Goal: Information Seeking & Learning: Understand process/instructions

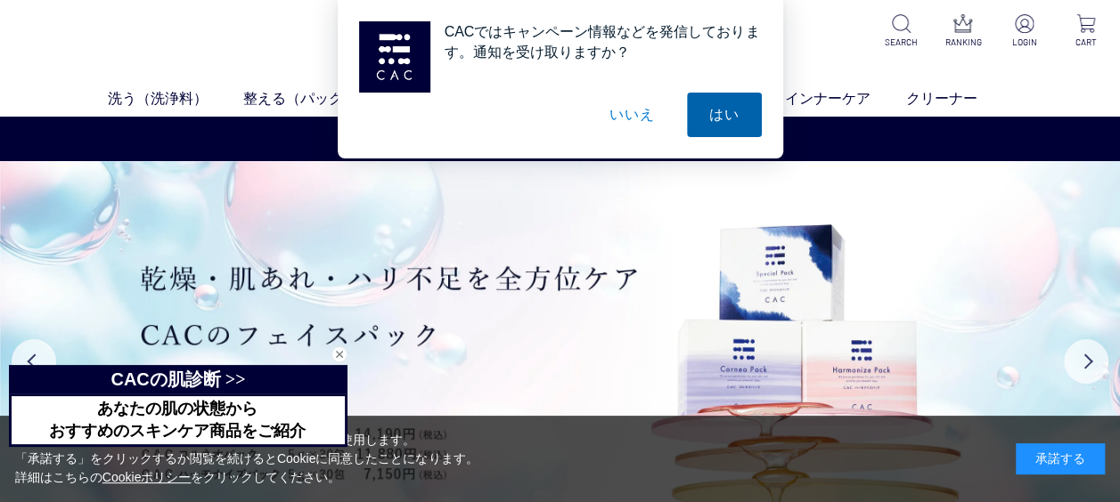
click at [729, 113] on button "はい" at bounding box center [724, 115] width 75 height 45
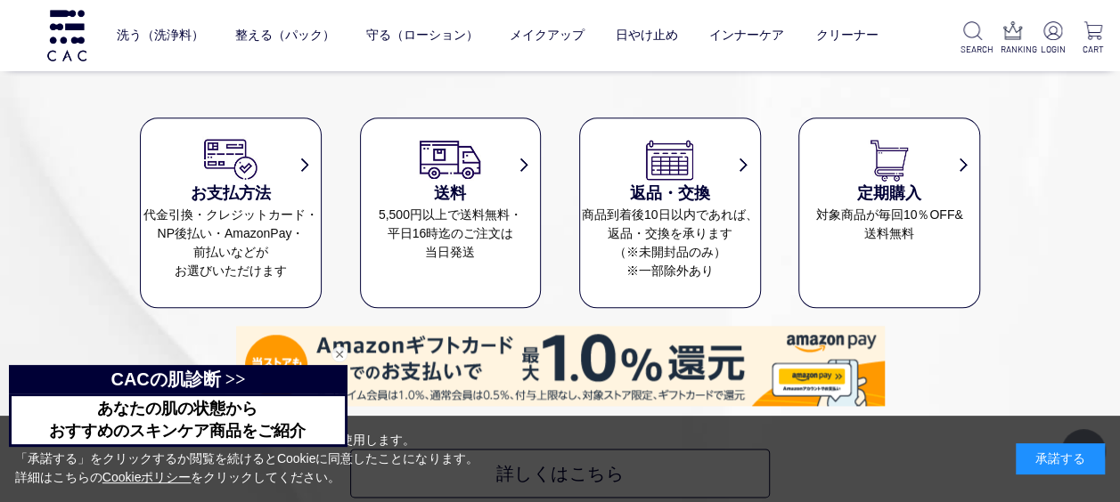
scroll to position [7661, 0]
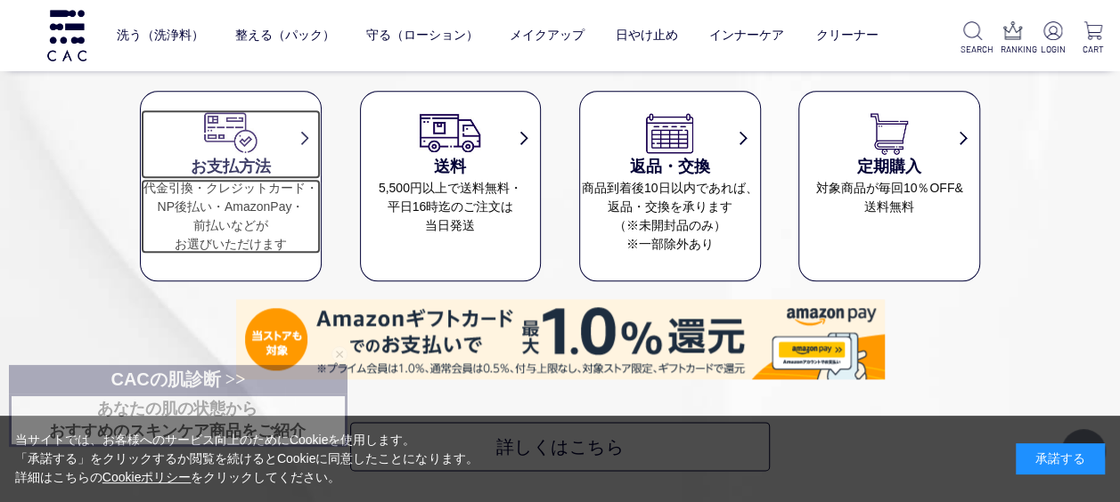
click at [217, 164] on h3 "お支払方法" at bounding box center [231, 167] width 180 height 24
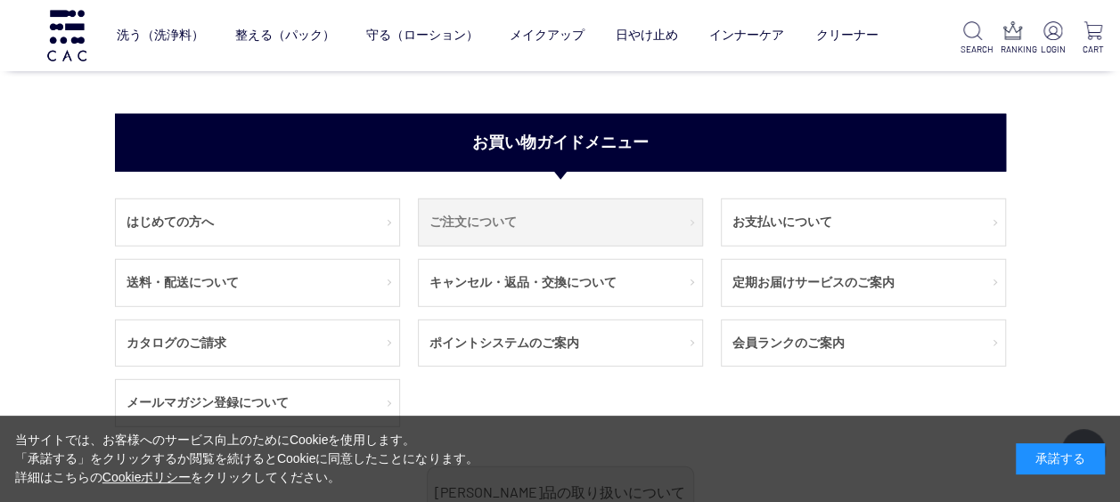
scroll to position [2316, 0]
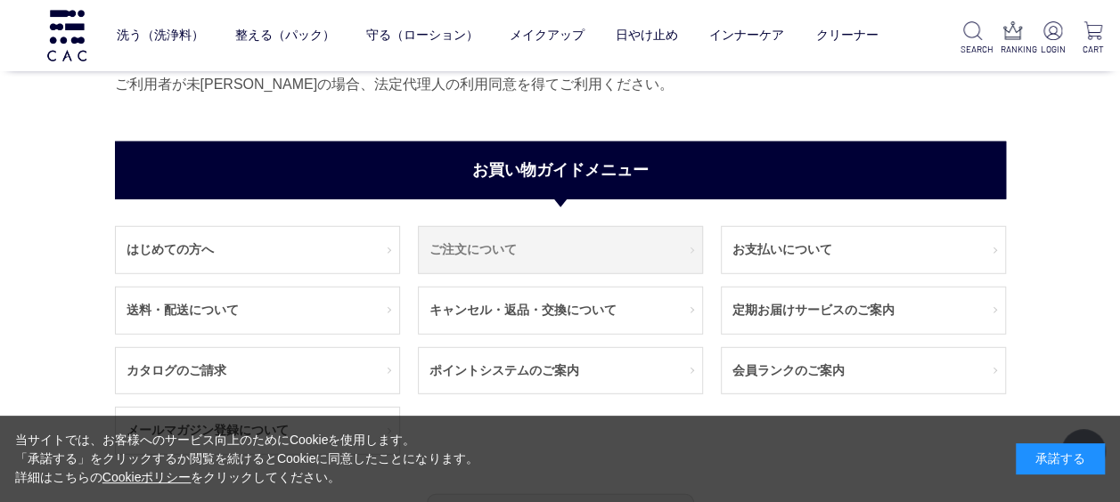
click at [524, 249] on link "ご注文について" at bounding box center [560, 250] width 283 height 46
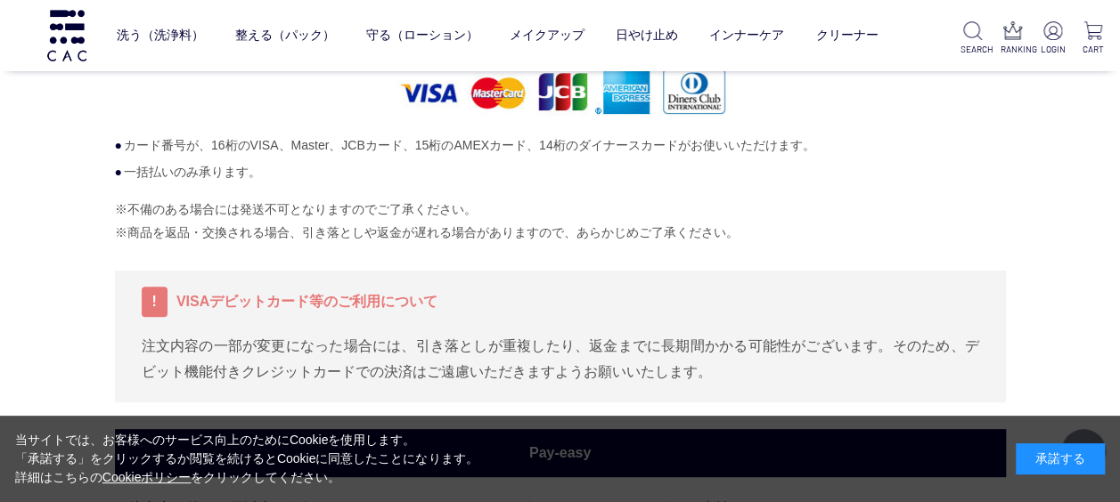
scroll to position [89, 0]
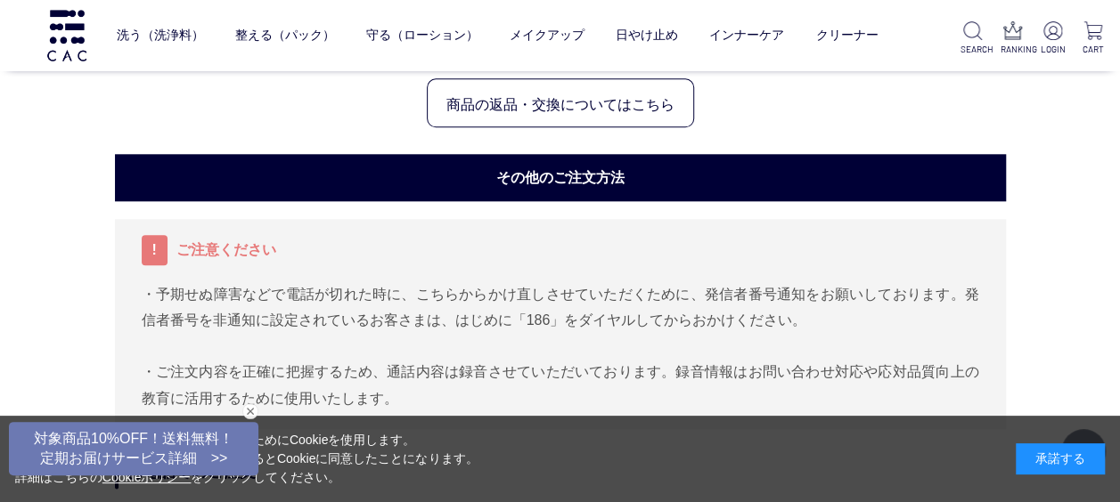
scroll to position [891, 0]
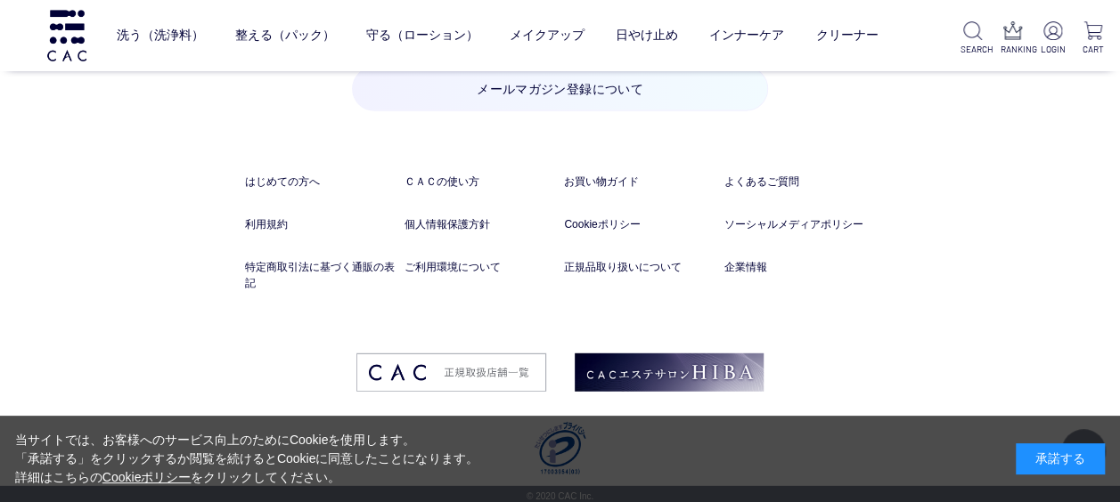
scroll to position [9051, 0]
click at [297, 176] on link "はじめての方へ" at bounding box center [320, 182] width 151 height 16
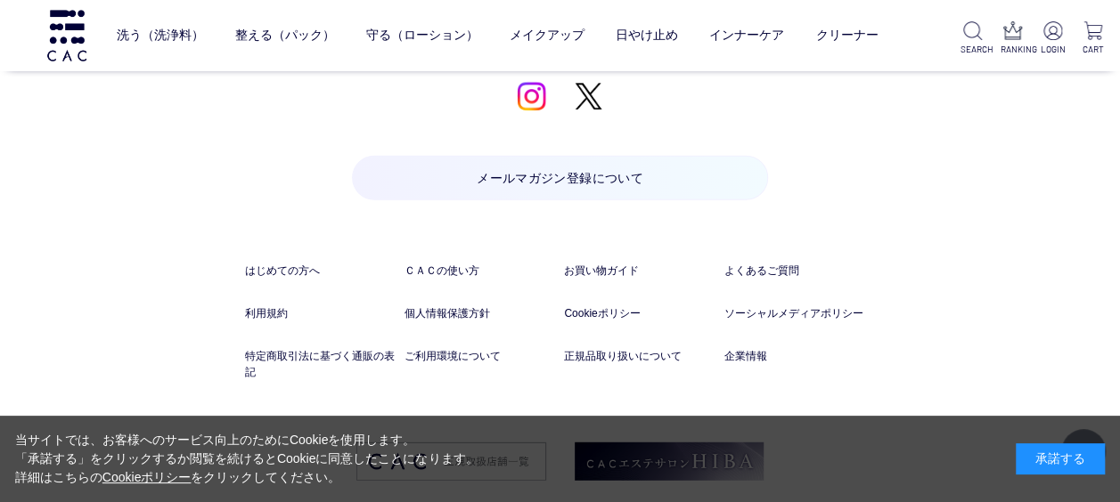
scroll to position [8873, 0]
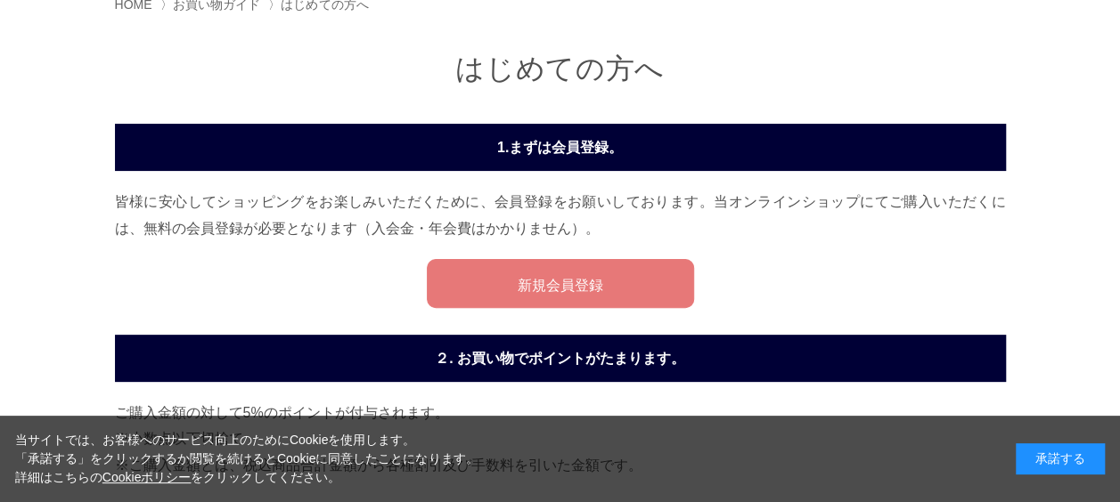
scroll to position [89, 0]
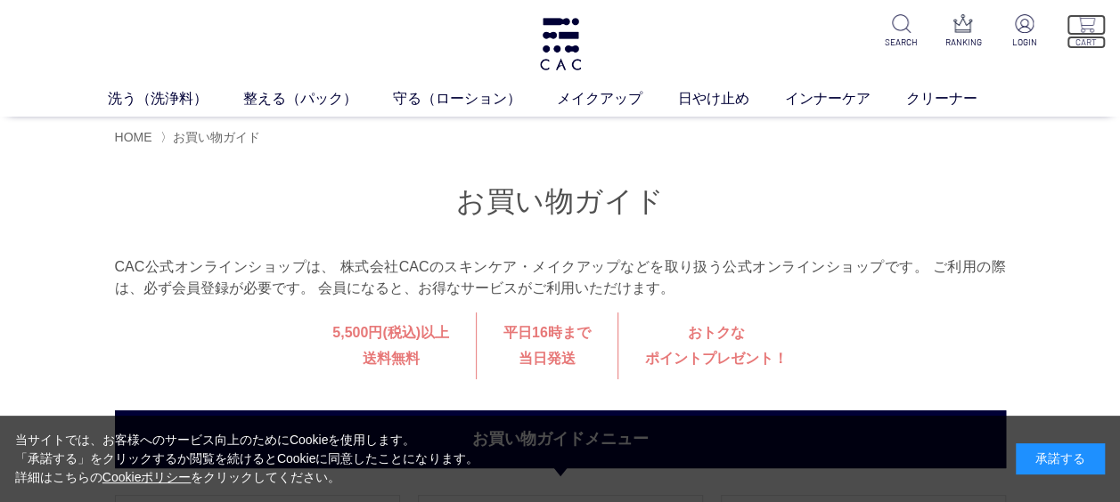
click at [1089, 31] on img at bounding box center [1085, 23] width 19 height 19
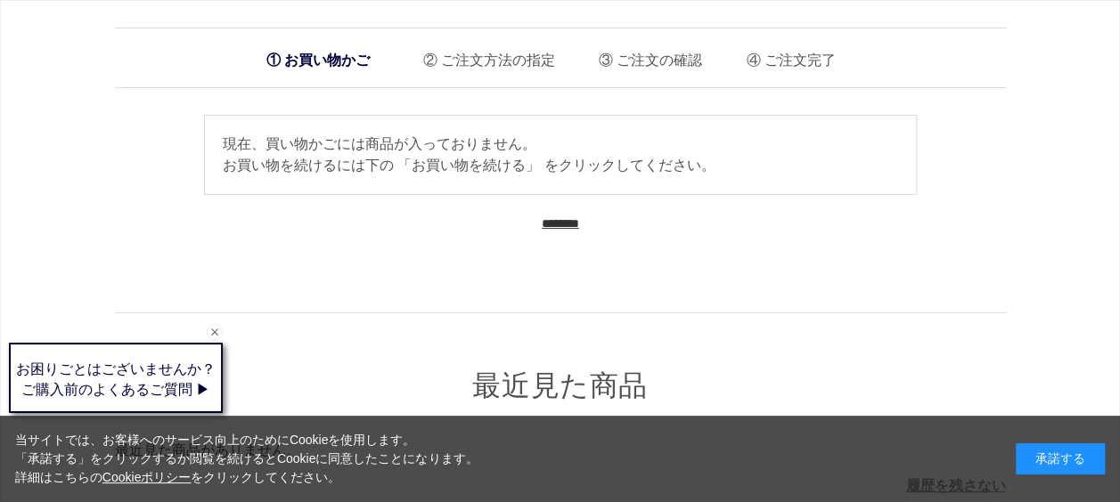
click at [572, 216] on input "********" at bounding box center [560, 224] width 37 height 17
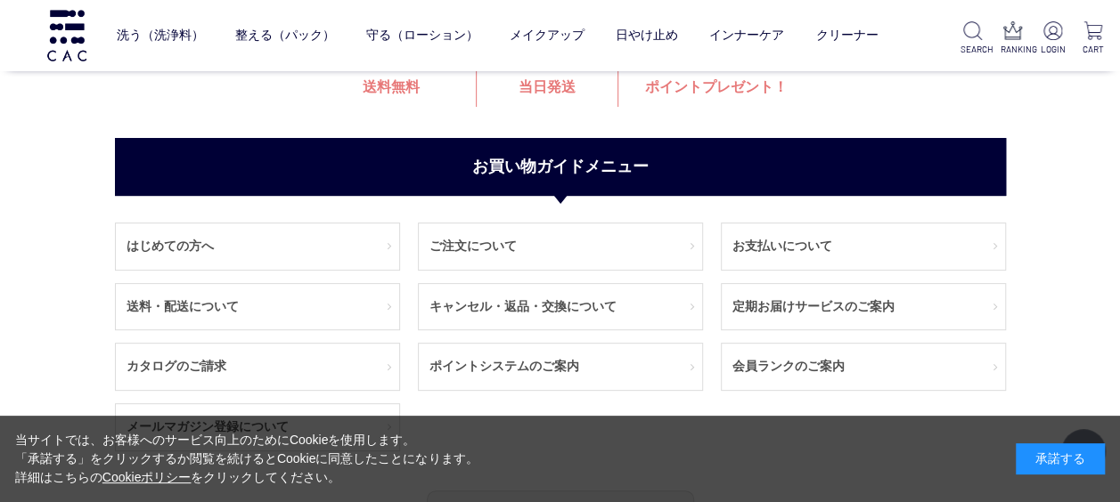
scroll to position [267, 0]
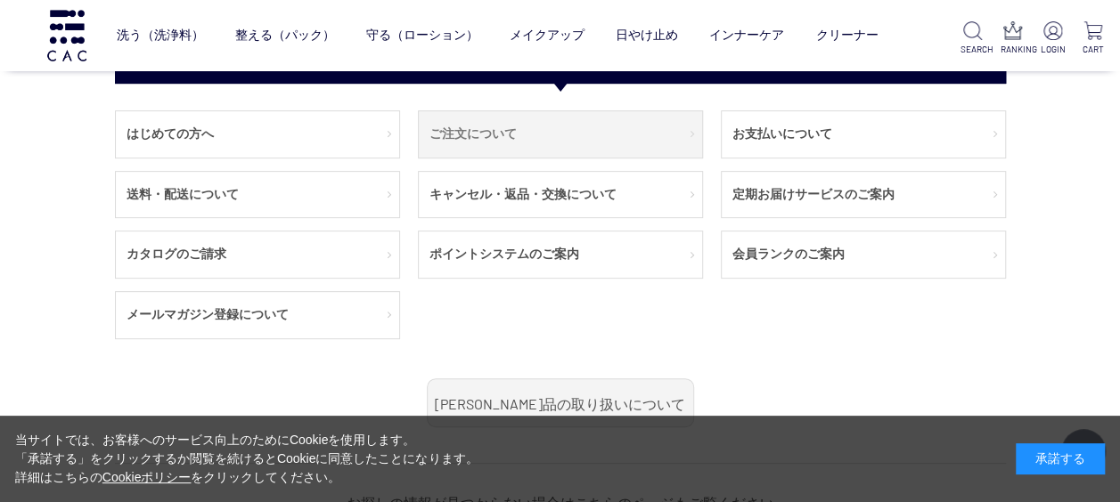
click at [526, 133] on link "ご注文について" at bounding box center [560, 134] width 283 height 46
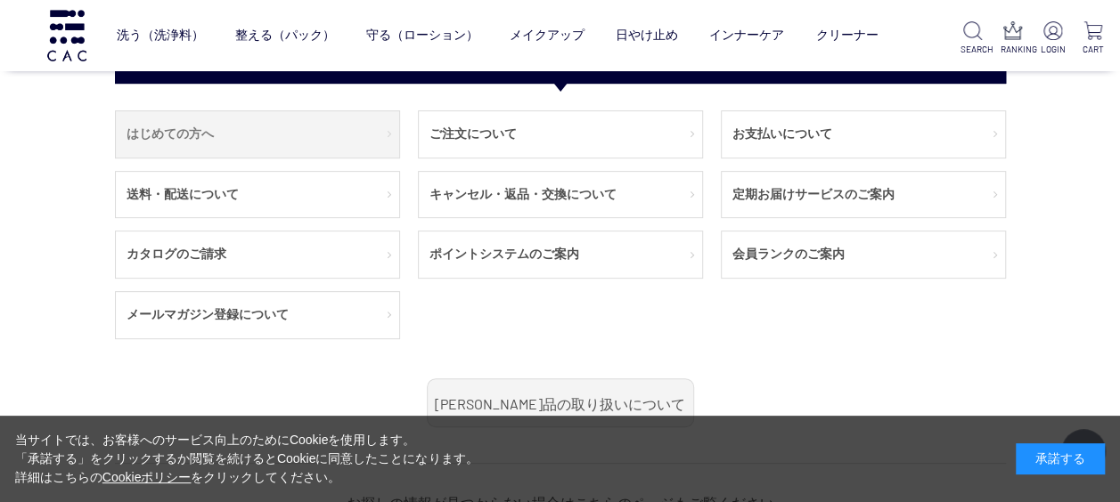
click at [167, 130] on link "はじめての方へ" at bounding box center [257, 134] width 283 height 46
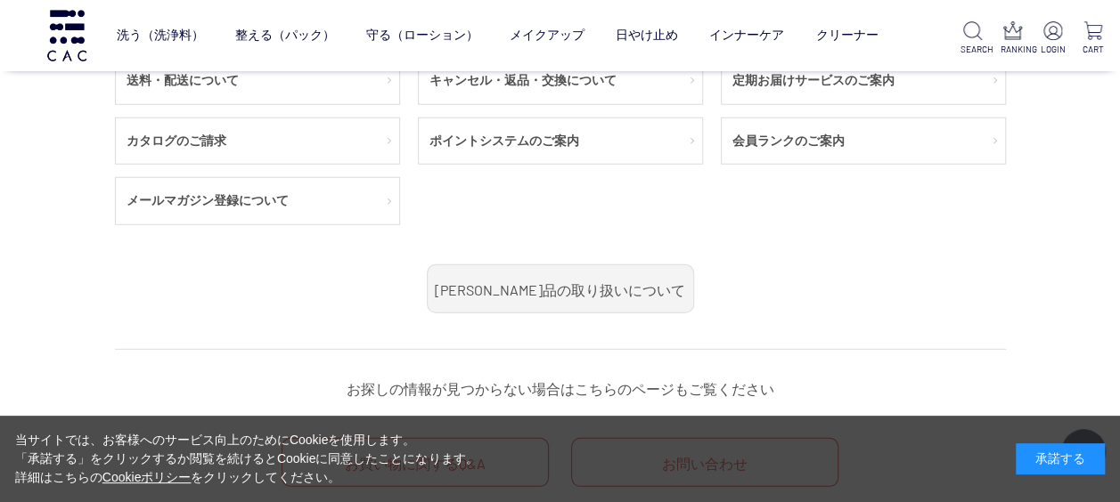
scroll to position [2227, 0]
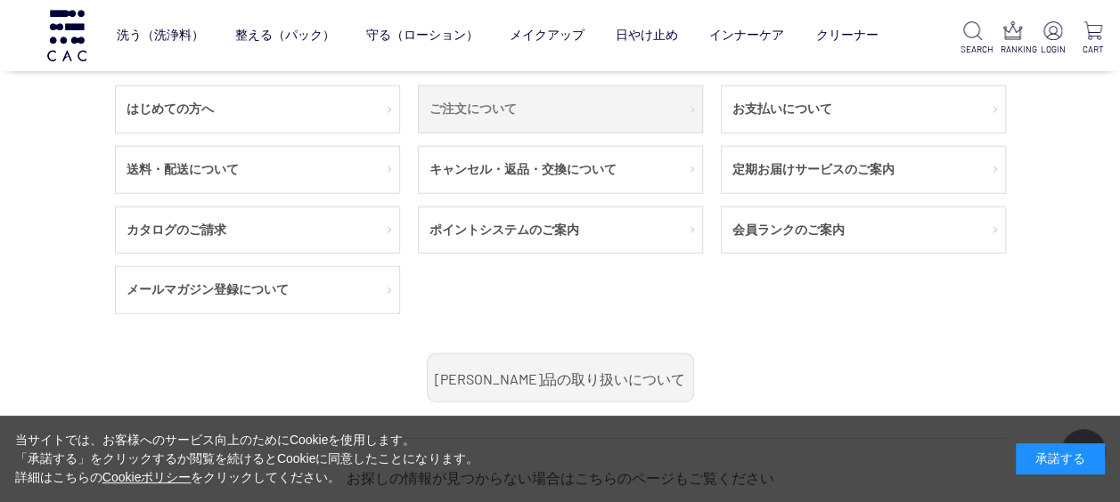
click at [525, 110] on link "ご注文について" at bounding box center [560, 109] width 283 height 46
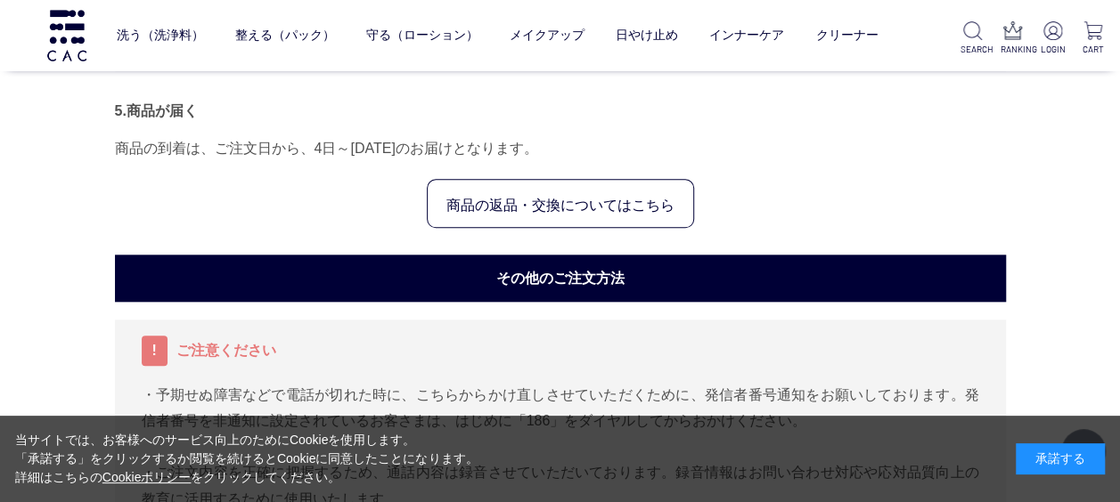
scroll to position [802, 0]
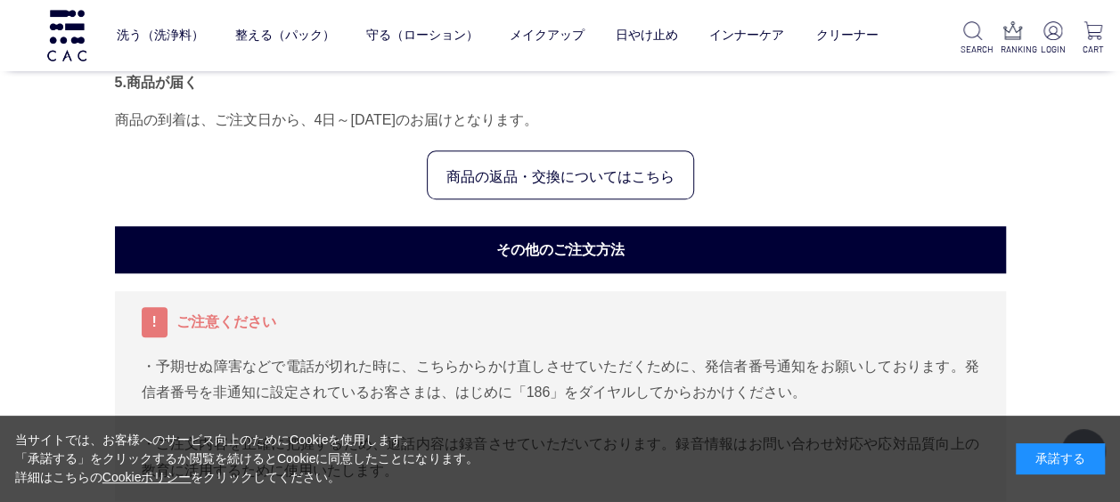
click at [472, 252] on h3 "その他のご注文方法" at bounding box center [560, 249] width 891 height 47
click at [543, 249] on h3 "その他のご注文方法" at bounding box center [560, 249] width 891 height 47
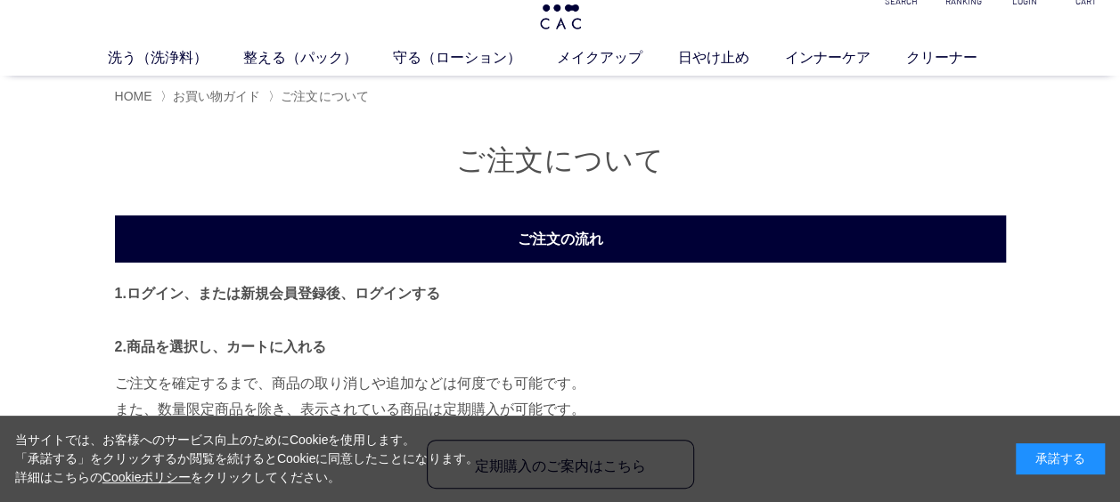
scroll to position [0, 0]
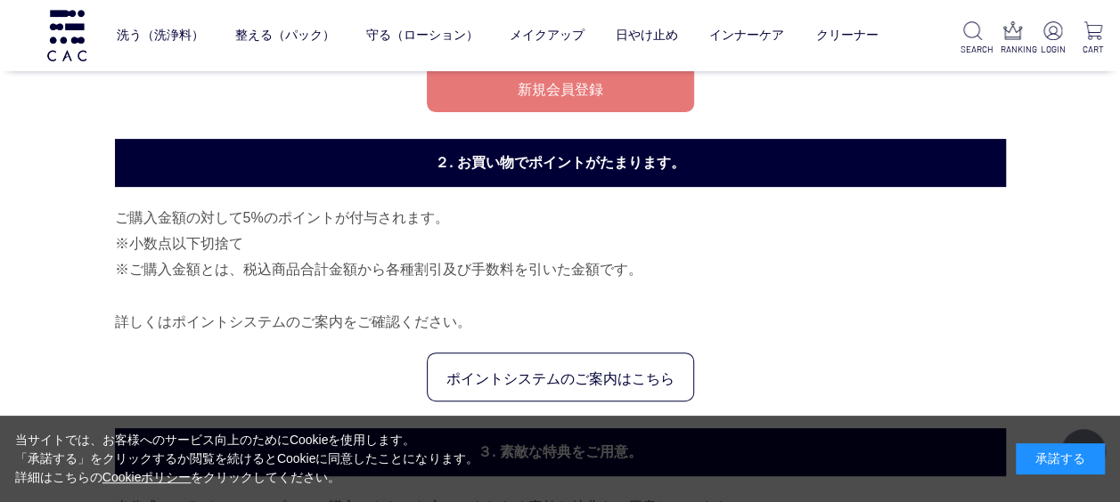
scroll to position [89, 0]
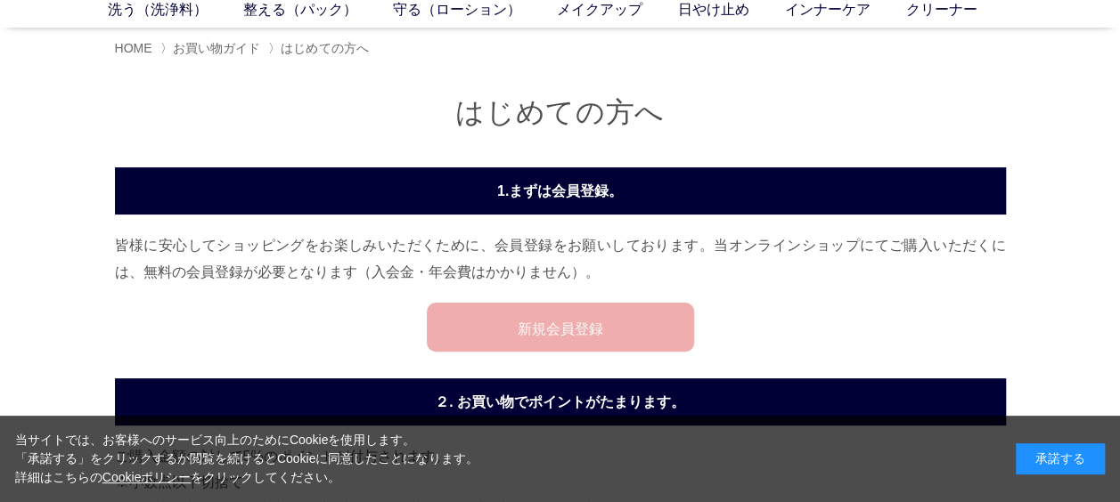
click at [520, 328] on link "新規会員登録" at bounding box center [560, 327] width 267 height 49
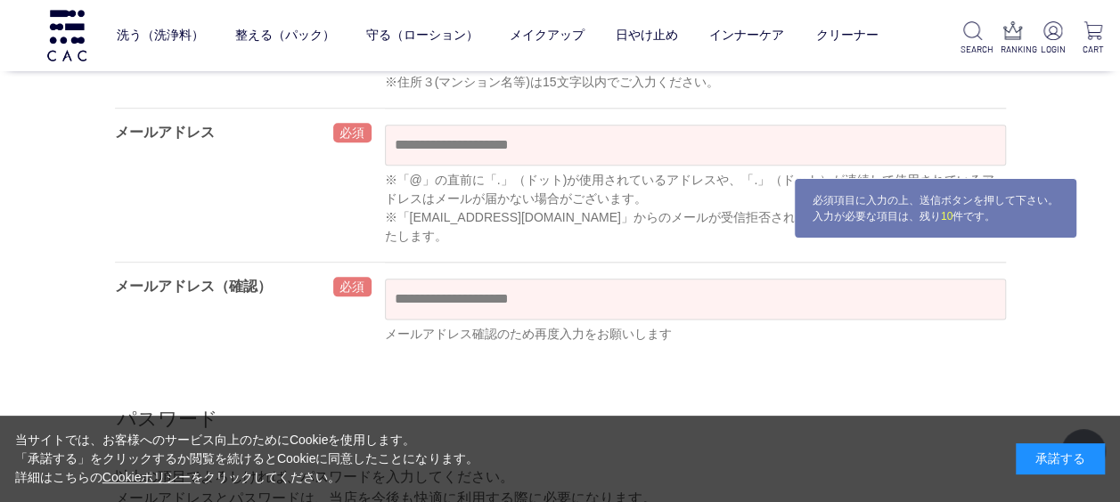
scroll to position [980, 0]
